Goal: Task Accomplishment & Management: Manage account settings

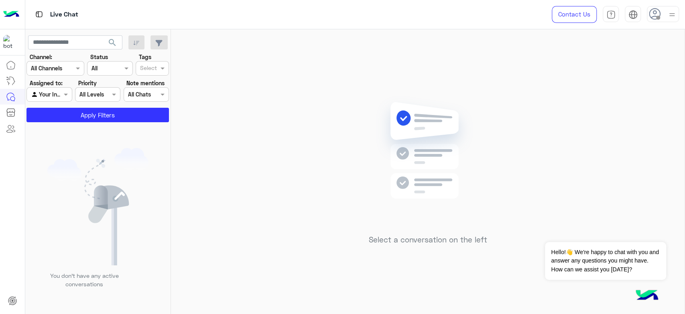
click at [655, 12] on icon at bounding box center [655, 14] width 12 height 12
click at [608, 60] on label "Online" at bounding box center [629, 61] width 88 height 14
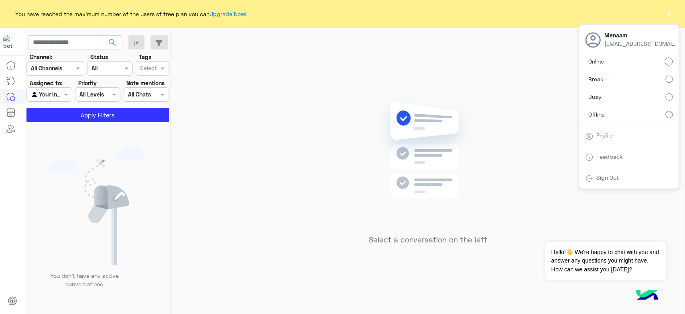
click at [669, 11] on button "×" at bounding box center [669, 14] width 8 height 8
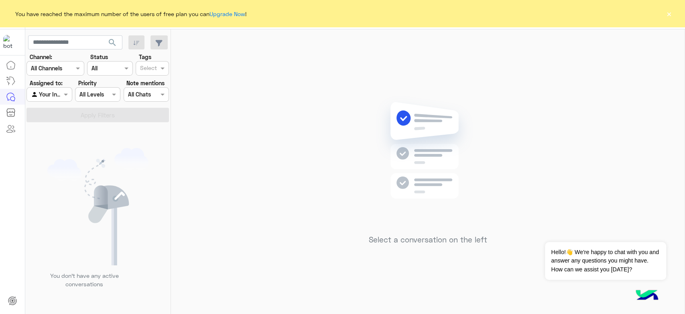
click at [668, 13] on button "×" at bounding box center [669, 14] width 8 height 8
